Goal: Information Seeking & Learning: Learn about a topic

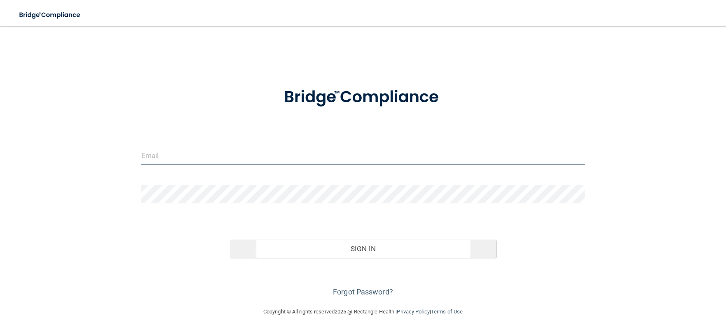
type input "[EMAIL_ADDRESS][DOMAIN_NAME]"
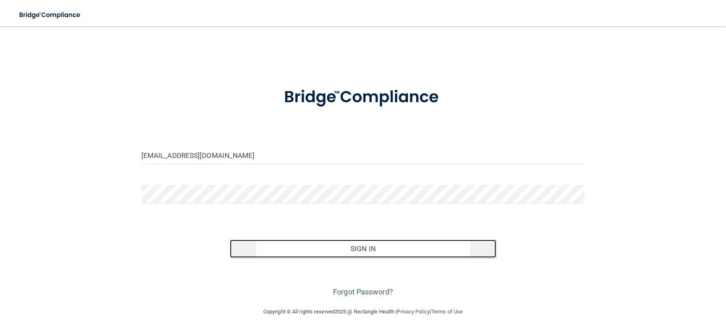
click at [359, 250] on button "Sign In" at bounding box center [363, 248] width 266 height 18
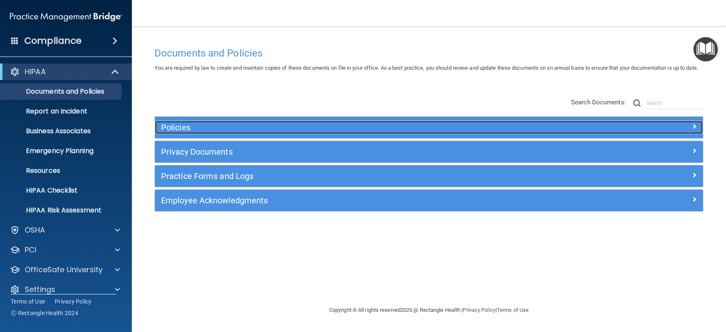
click at [179, 132] on h5 "Policies" at bounding box center [360, 127] width 399 height 9
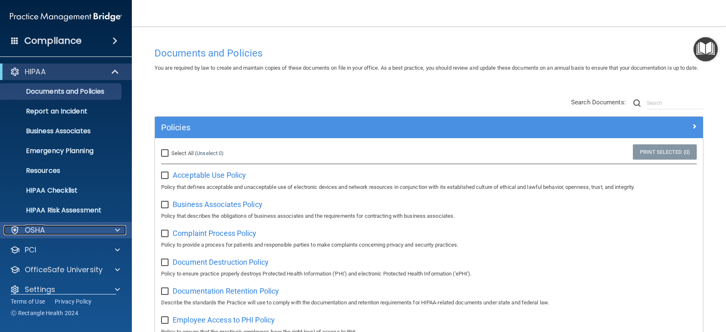
click at [122, 228] on div at bounding box center [116, 230] width 21 height 10
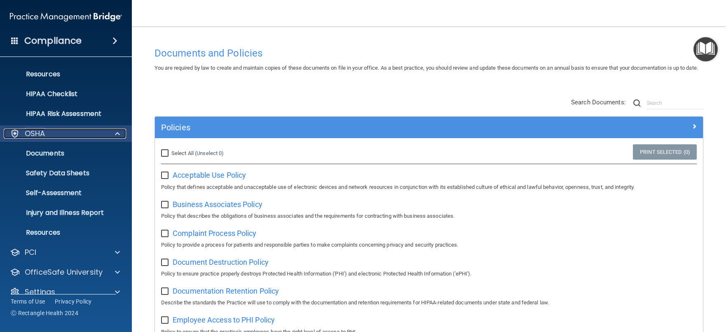
scroll to position [109, 0]
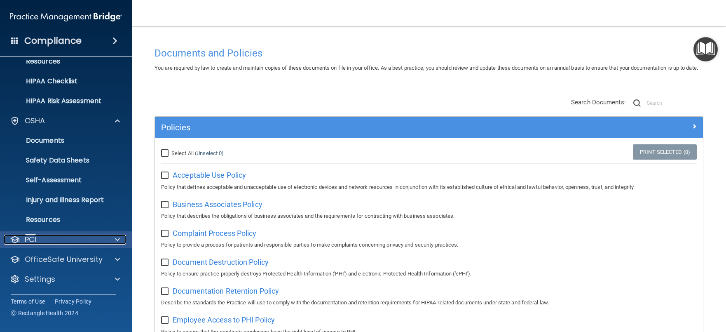
click at [119, 239] on span at bounding box center [117, 239] width 5 height 10
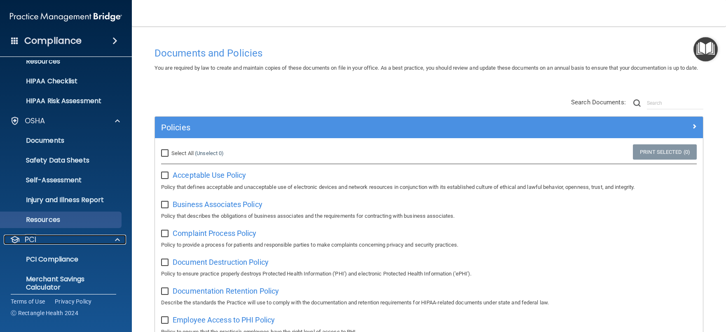
scroll to position [150, 0]
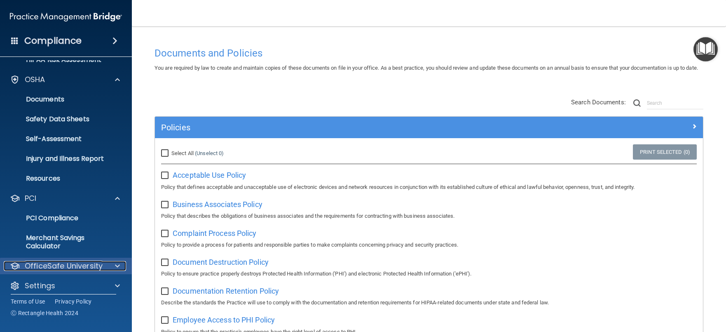
click at [115, 263] on div at bounding box center [116, 266] width 21 height 10
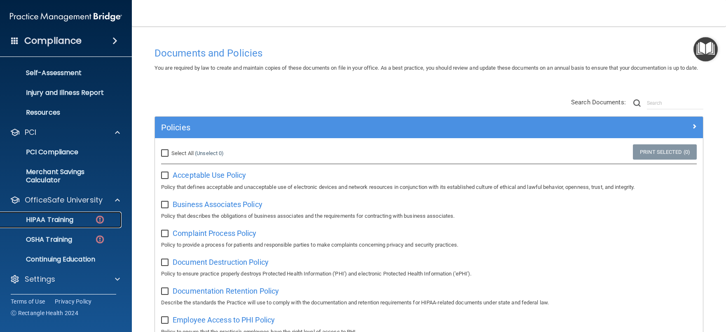
click at [53, 216] on p "HIPAA Training" at bounding box center [39, 220] width 68 height 8
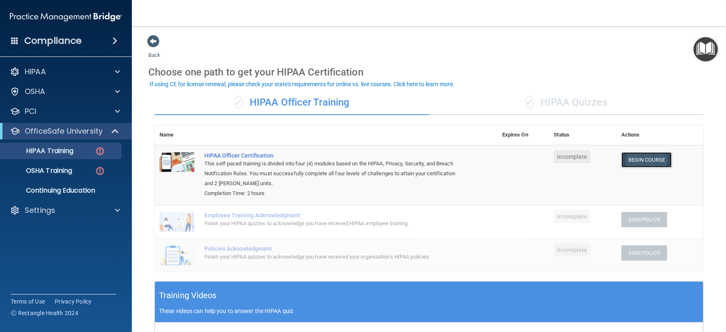
click at [633, 160] on link "Begin Course" at bounding box center [646, 159] width 50 height 15
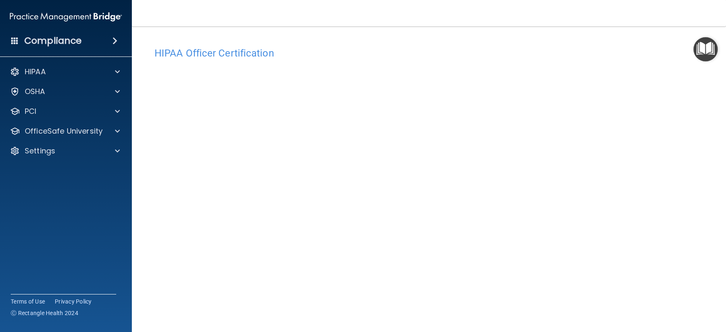
scroll to position [35, 0]
